Goal: Navigation & Orientation: Find specific page/section

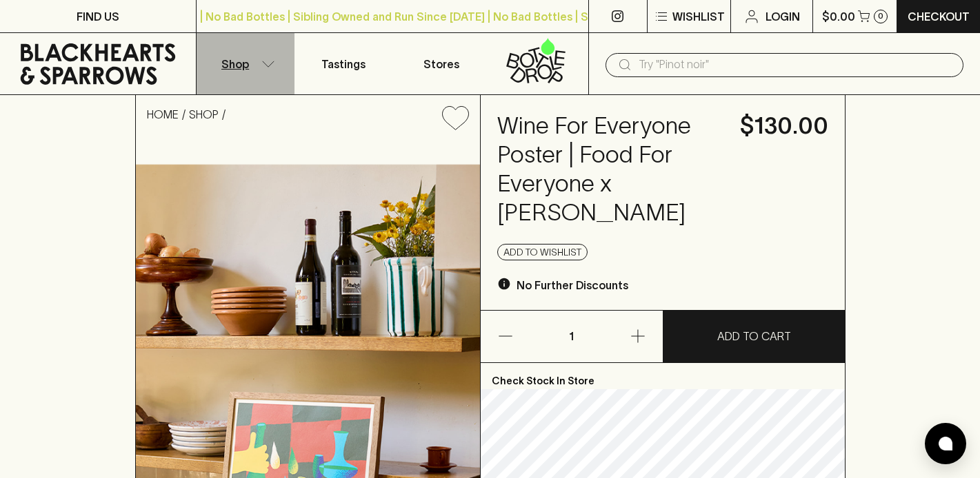
click at [258, 63] on button "Shop" at bounding box center [245, 63] width 98 height 61
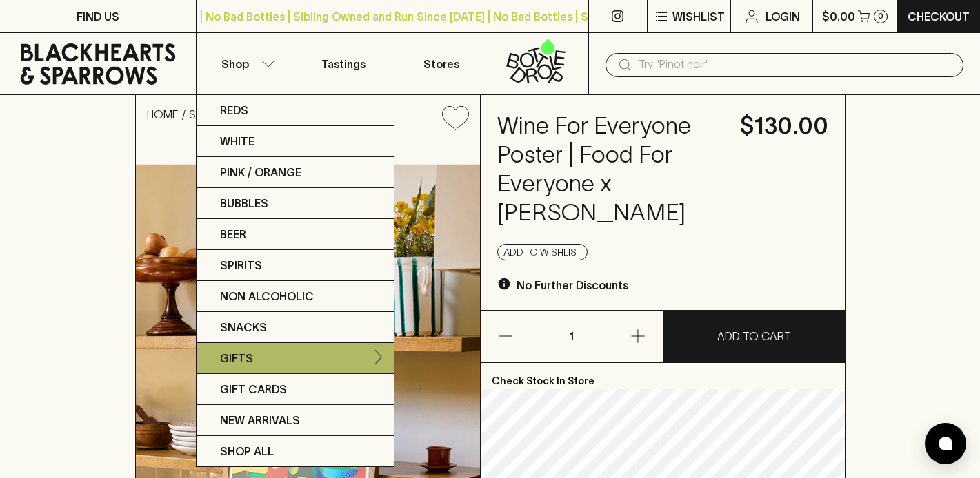
click at [247, 356] on p "Gifts" at bounding box center [236, 358] width 33 height 17
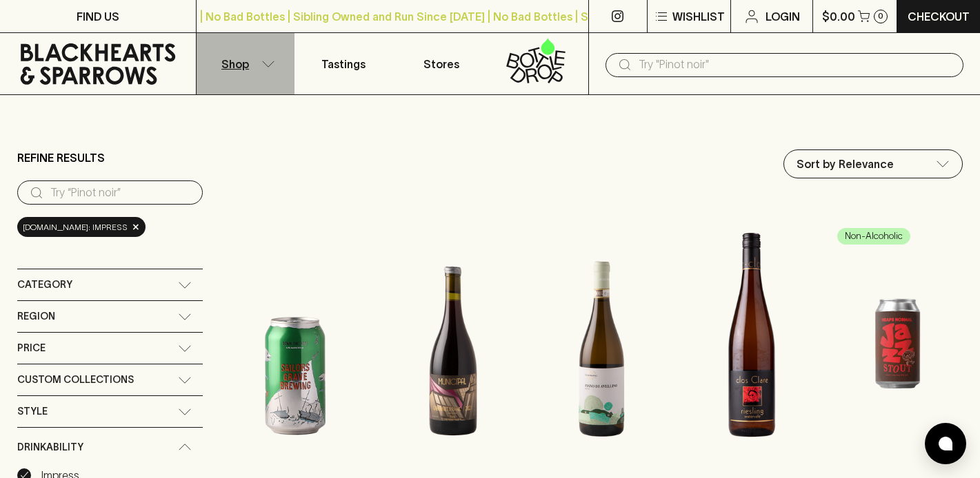
click at [263, 65] on icon "button" at bounding box center [268, 64] width 14 height 7
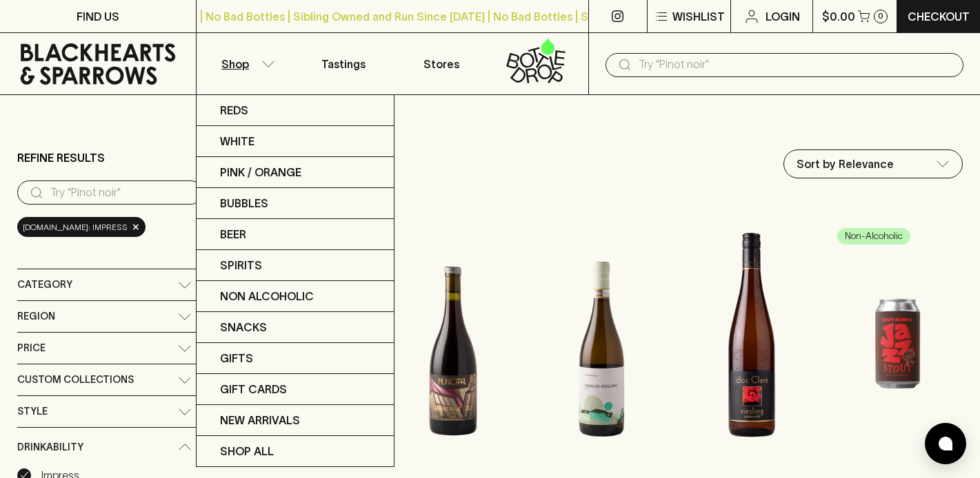
click at [595, 65] on div at bounding box center [490, 239] width 980 height 478
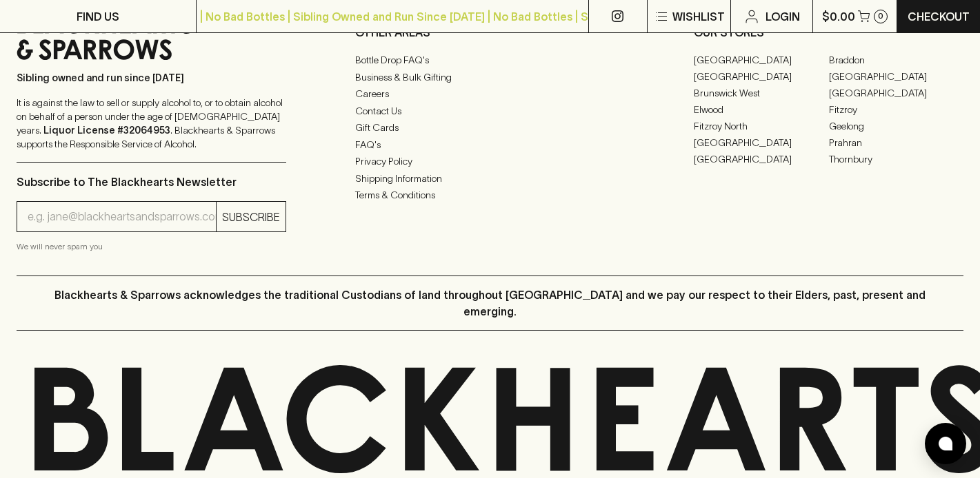
scroll to position [2113, 0]
